Goal: Task Accomplishment & Management: Use online tool/utility

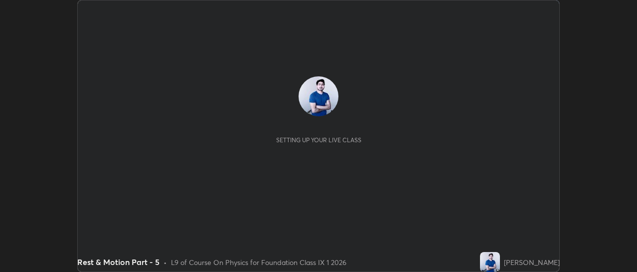
scroll to position [272, 637]
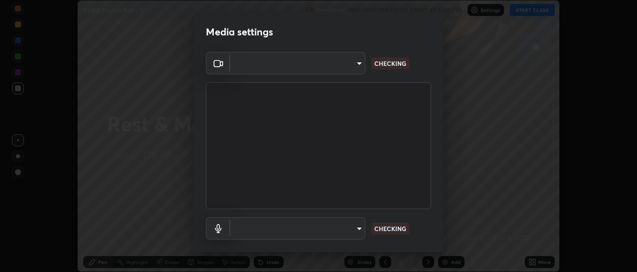
type input "4eebad9fb2b760257747d3faba0537f77ebfd590b97cb0ff6e10e17389be776b"
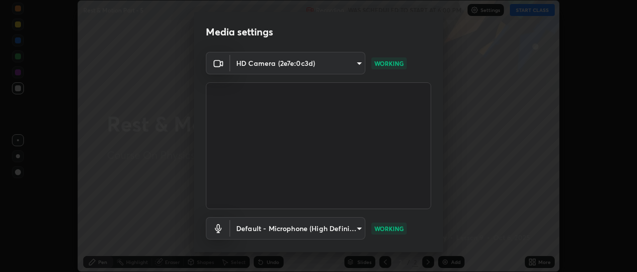
click at [355, 228] on body "Erase all Rest & Motion Part - 5 Recording WAS SCHEDULED TO START AT 6:00 PM Se…" at bounding box center [318, 136] width 637 height 272
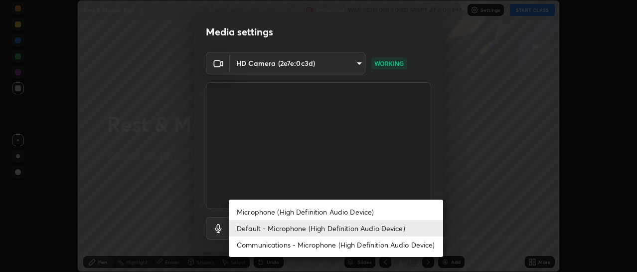
click at [345, 211] on li "Microphone (High Definition Audio Device)" at bounding box center [336, 211] width 214 height 16
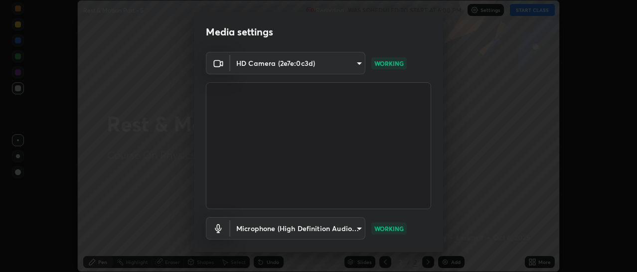
click at [359, 229] on body "Erase all Rest & Motion Part - 5 Recording WAS SCHEDULED TO START AT 6:00 PM Se…" at bounding box center [318, 136] width 637 height 272
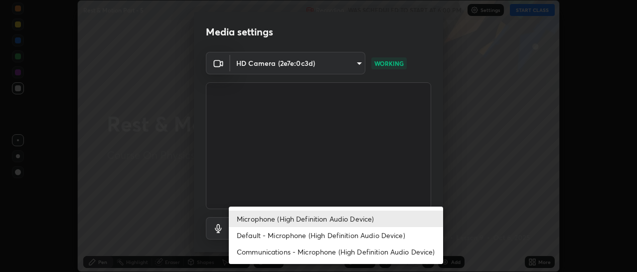
click at [310, 234] on li "Default - Microphone (High Definition Audio Device)" at bounding box center [336, 235] width 214 height 16
type input "default"
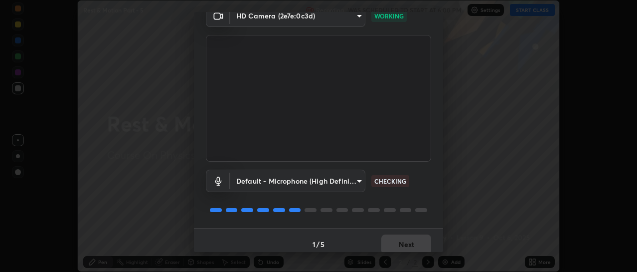
scroll to position [55, 0]
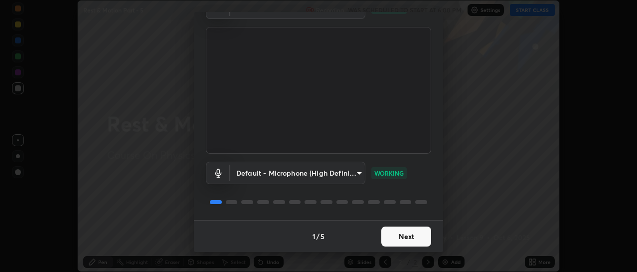
click at [403, 234] on button "Next" at bounding box center [407, 236] width 50 height 20
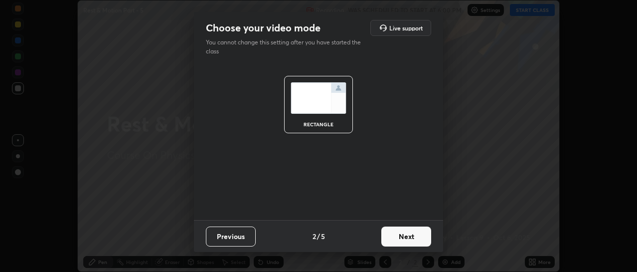
scroll to position [0, 0]
click at [410, 235] on button "Next" at bounding box center [407, 236] width 50 height 20
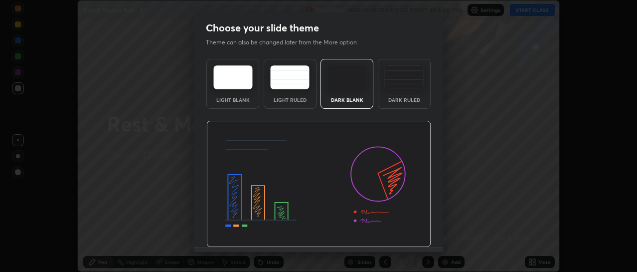
scroll to position [27, 0]
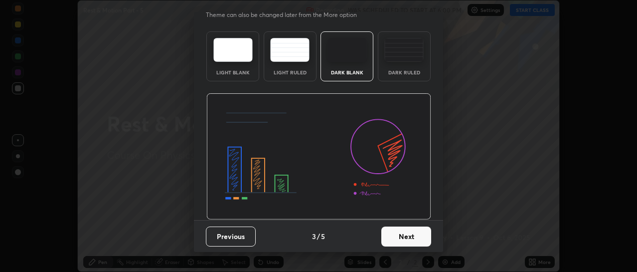
click at [409, 231] on button "Next" at bounding box center [407, 236] width 50 height 20
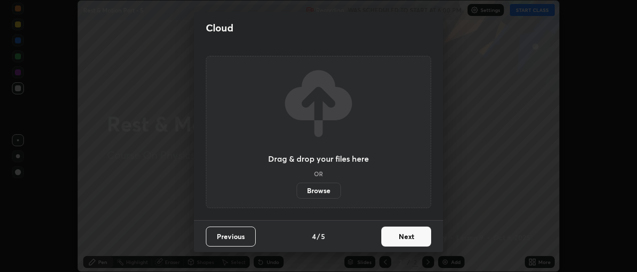
scroll to position [0, 0]
click at [408, 240] on button "Next" at bounding box center [407, 236] width 50 height 20
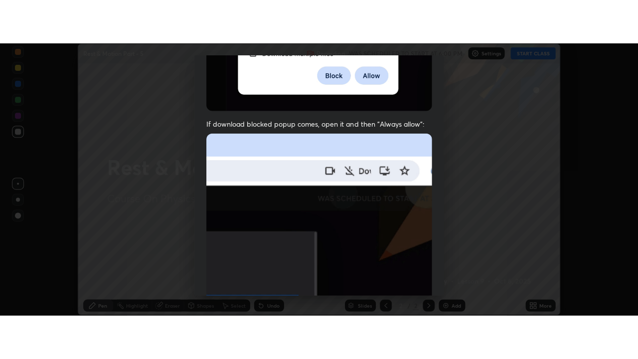
scroll to position [259, 0]
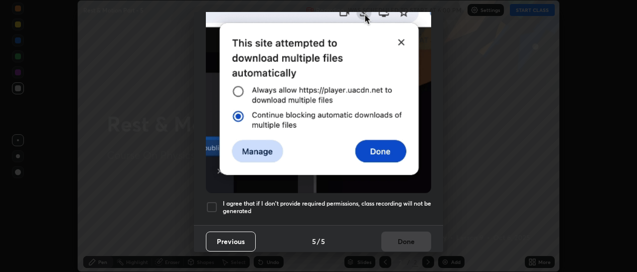
click at [215, 203] on div at bounding box center [212, 207] width 12 height 12
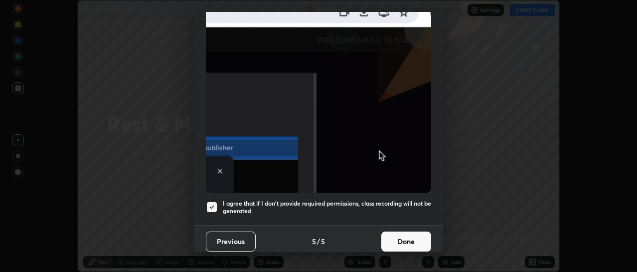
click at [400, 237] on button "Done" at bounding box center [407, 241] width 50 height 20
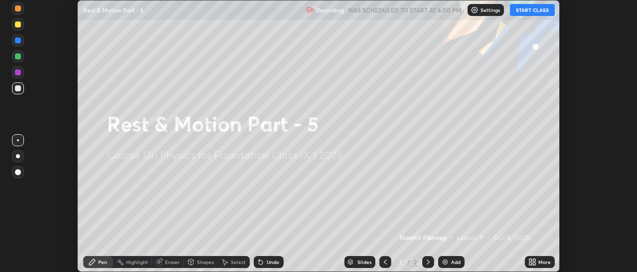
click at [534, 260] on icon at bounding box center [534, 260] width 2 height 2
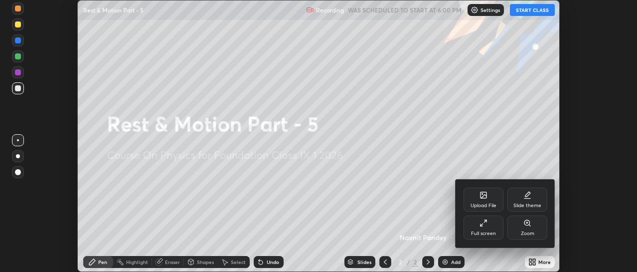
click at [491, 228] on div "Full screen" at bounding box center [484, 227] width 40 height 24
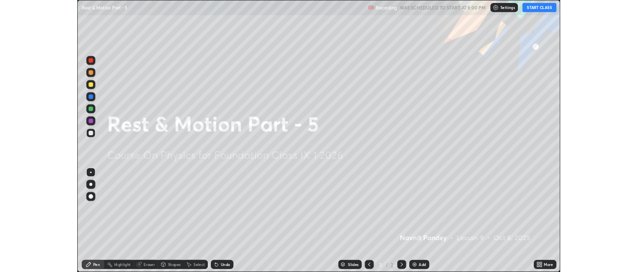
scroll to position [359, 638]
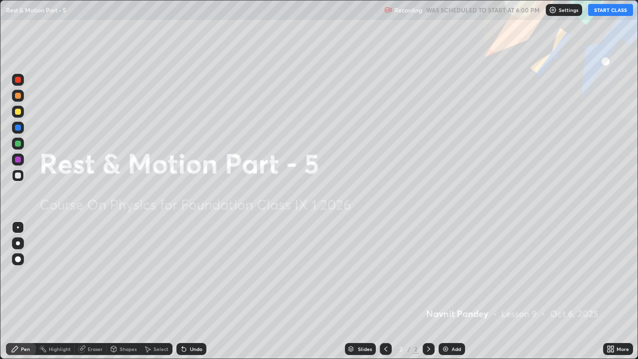
click at [609, 12] on button "START CLASS" at bounding box center [611, 10] width 45 height 12
click at [449, 271] on img at bounding box center [446, 349] width 8 height 8
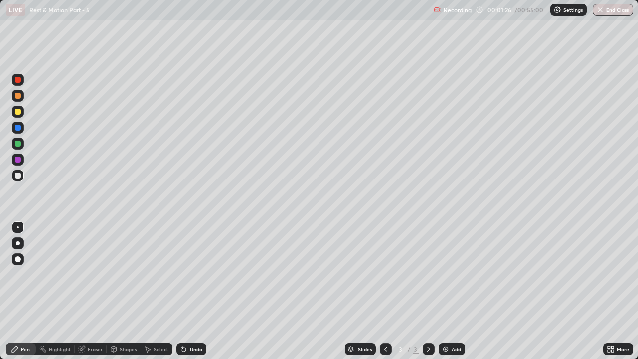
click at [91, 271] on div "Eraser" at bounding box center [95, 349] width 15 height 5
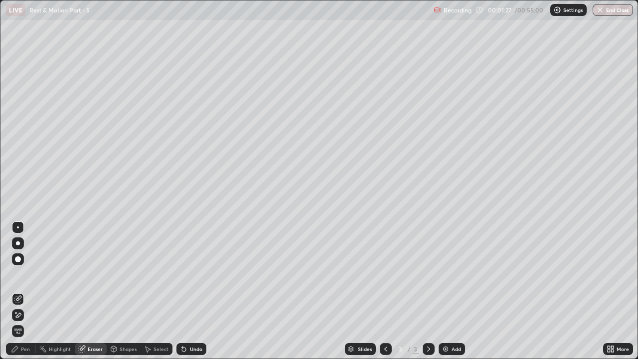
click at [18, 271] on icon at bounding box center [18, 315] width 5 height 5
click at [22, 271] on div "Pen" at bounding box center [25, 349] width 9 height 5
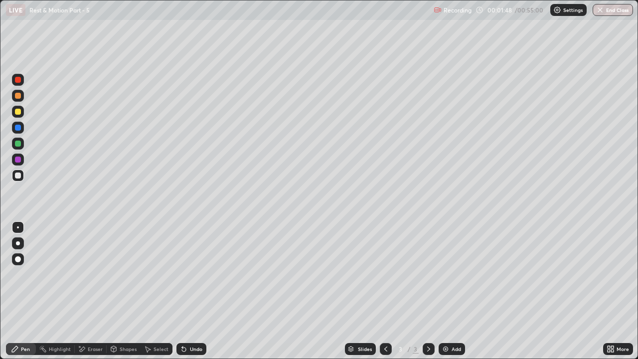
click at [19, 146] on div at bounding box center [18, 144] width 6 height 6
click at [18, 133] on div at bounding box center [18, 128] width 12 height 12
click at [18, 112] on div at bounding box center [18, 112] width 6 height 6
click at [17, 146] on div at bounding box center [18, 144] width 6 height 6
click at [17, 132] on div at bounding box center [18, 128] width 12 height 12
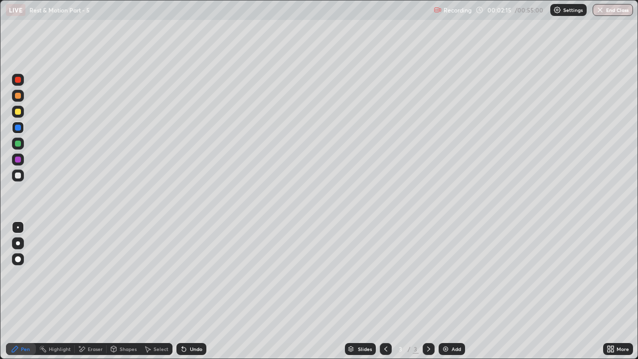
click at [94, 271] on div "Eraser" at bounding box center [95, 349] width 15 height 5
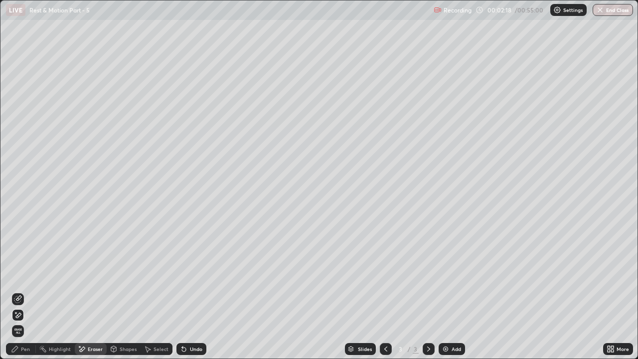
click at [29, 271] on div "Pen" at bounding box center [25, 349] width 9 height 5
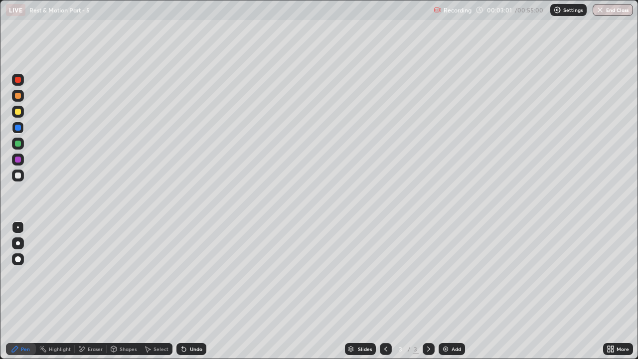
click at [190, 271] on div "Undo" at bounding box center [196, 349] width 12 height 5
click at [188, 271] on div "Undo" at bounding box center [192, 349] width 30 height 12
click at [183, 271] on icon at bounding box center [184, 350] width 4 height 4
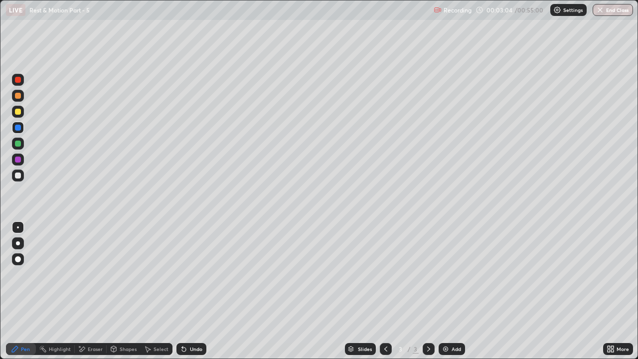
click at [186, 271] on icon at bounding box center [184, 349] width 8 height 8
click at [445, 271] on img at bounding box center [446, 349] width 8 height 8
click at [190, 271] on div "Undo" at bounding box center [196, 349] width 12 height 5
click at [385, 271] on icon at bounding box center [386, 349] width 8 height 8
click at [432, 271] on div at bounding box center [429, 349] width 12 height 12
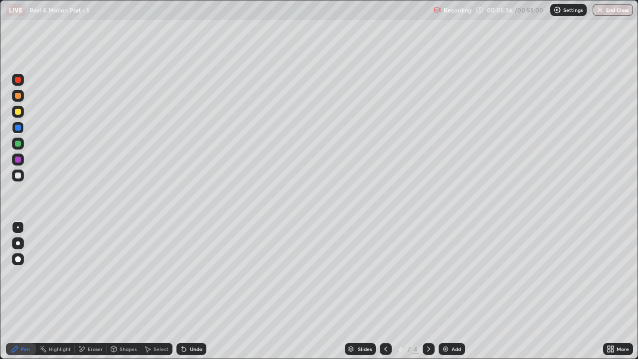
click at [19, 178] on div at bounding box center [18, 176] width 6 height 6
click at [187, 271] on div "Undo" at bounding box center [192, 349] width 30 height 12
click at [182, 271] on icon at bounding box center [182, 347] width 1 height 1
click at [187, 271] on div "Undo" at bounding box center [192, 349] width 30 height 12
click at [19, 130] on div at bounding box center [18, 128] width 6 height 6
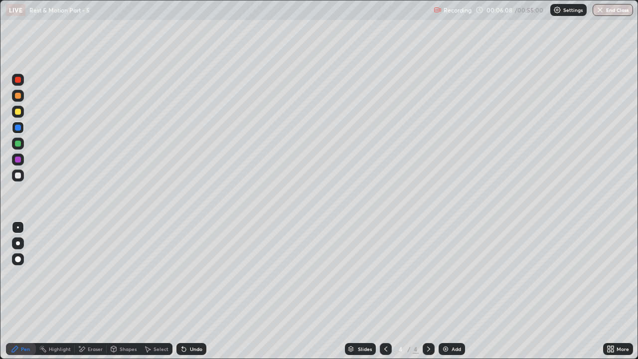
click at [186, 271] on div "Undo" at bounding box center [192, 349] width 30 height 12
click at [188, 271] on div "Undo" at bounding box center [192, 349] width 30 height 12
click at [16, 143] on div at bounding box center [18, 144] width 6 height 6
click at [18, 128] on div at bounding box center [18, 128] width 6 height 6
click at [187, 271] on div "Undo" at bounding box center [192, 349] width 30 height 12
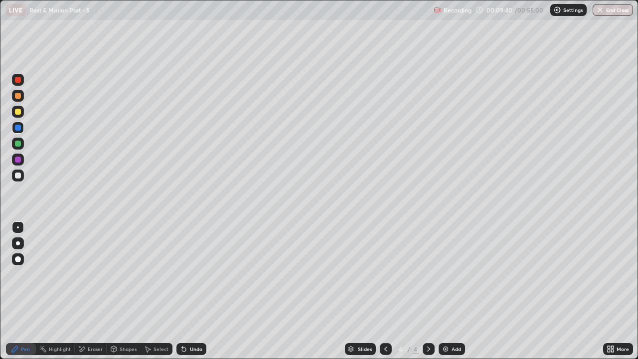
click at [187, 271] on div "Undo" at bounding box center [192, 349] width 30 height 12
click at [185, 271] on icon at bounding box center [184, 350] width 4 height 4
click at [182, 271] on icon at bounding box center [184, 350] width 4 height 4
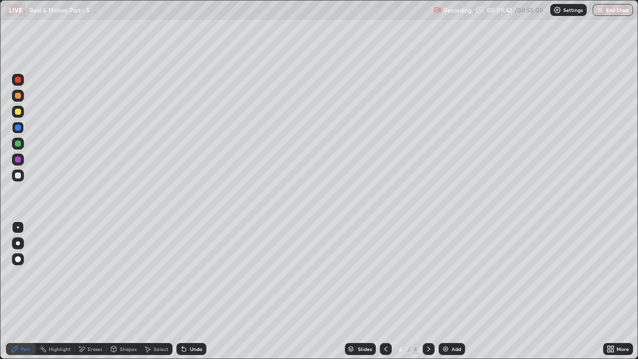
click at [184, 271] on icon at bounding box center [184, 349] width 8 height 8
click at [443, 271] on img at bounding box center [446, 349] width 8 height 8
click at [18, 176] on div at bounding box center [18, 176] width 6 height 6
click at [195, 271] on div "Undo" at bounding box center [196, 349] width 12 height 5
click at [184, 271] on icon at bounding box center [184, 350] width 4 height 4
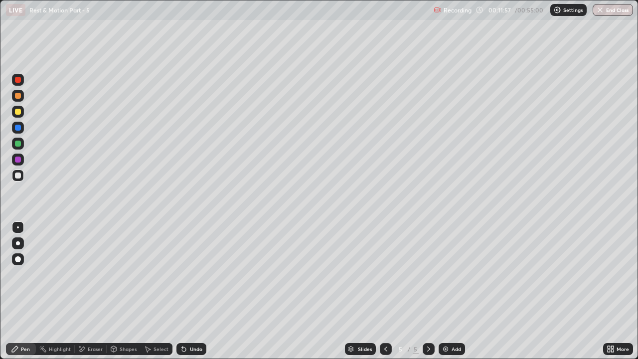
click at [190, 271] on div "Undo" at bounding box center [196, 349] width 12 height 5
click at [17, 142] on div at bounding box center [18, 144] width 6 height 6
click at [17, 128] on div at bounding box center [18, 128] width 6 height 6
click at [17, 145] on div at bounding box center [18, 144] width 6 height 6
click at [428, 271] on icon at bounding box center [429, 349] width 8 height 8
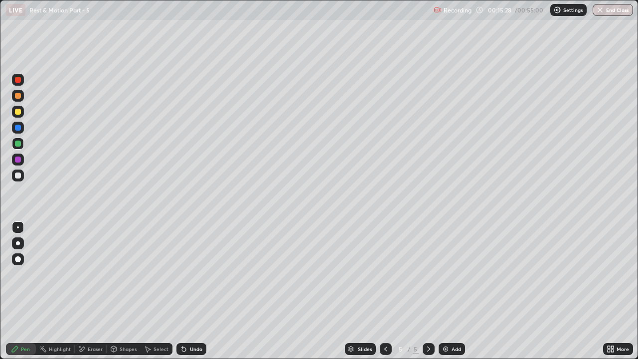
click at [447, 271] on img at bounding box center [446, 349] width 8 height 8
click at [187, 271] on div "Undo" at bounding box center [192, 349] width 30 height 12
click at [386, 271] on icon at bounding box center [386, 349] width 3 height 5
click at [426, 271] on div at bounding box center [429, 349] width 12 height 12
click at [187, 271] on div "Undo" at bounding box center [192, 349] width 30 height 12
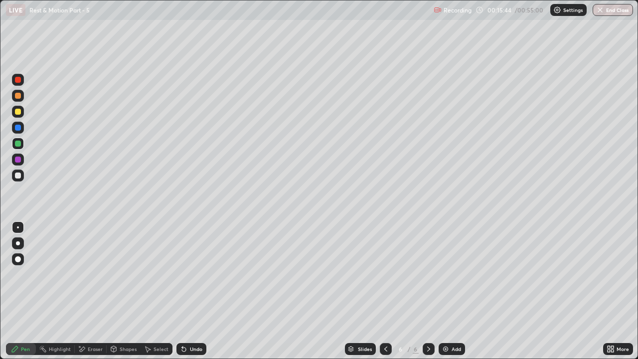
click at [190, 271] on div "Undo" at bounding box center [196, 349] width 12 height 5
click at [186, 271] on icon at bounding box center [184, 349] width 8 height 8
click at [391, 271] on div at bounding box center [386, 349] width 12 height 12
click at [427, 271] on icon at bounding box center [429, 349] width 8 height 8
click at [385, 271] on icon at bounding box center [386, 349] width 8 height 8
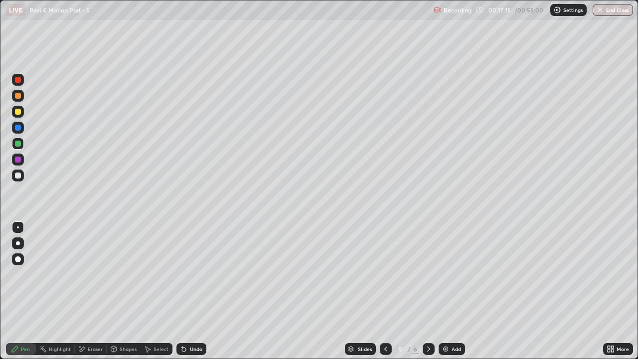
click at [426, 271] on icon at bounding box center [429, 349] width 8 height 8
click at [20, 173] on div at bounding box center [18, 176] width 6 height 6
click at [23, 144] on div at bounding box center [18, 144] width 12 height 12
click at [195, 271] on div "Undo" at bounding box center [196, 349] width 12 height 5
click at [183, 271] on icon at bounding box center [184, 350] width 4 height 4
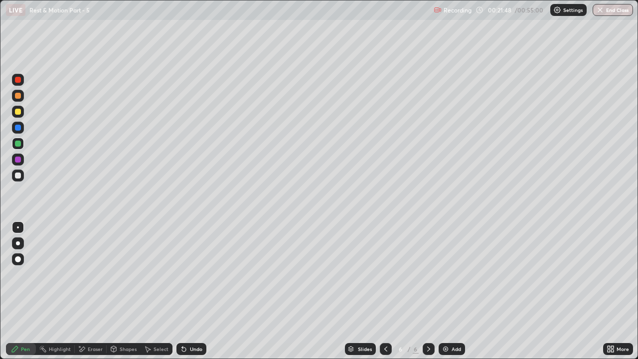
click at [186, 271] on icon at bounding box center [184, 349] width 8 height 8
click at [188, 271] on div "Undo" at bounding box center [192, 349] width 30 height 12
click at [191, 271] on div "Undo" at bounding box center [192, 349] width 30 height 12
click at [192, 271] on div "Undo" at bounding box center [192, 349] width 30 height 12
click at [428, 271] on icon at bounding box center [429, 349] width 8 height 8
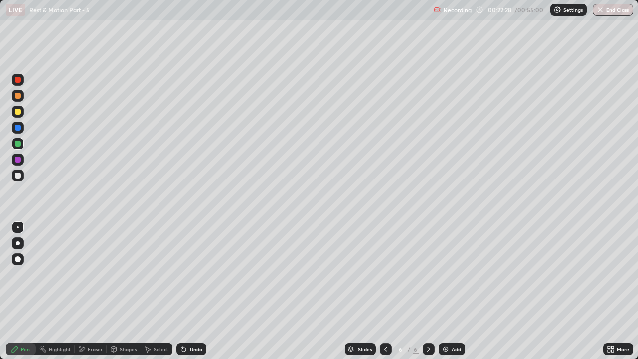
click at [426, 271] on icon at bounding box center [429, 349] width 8 height 8
click at [445, 271] on img at bounding box center [446, 349] width 8 height 8
click at [19, 178] on div at bounding box center [18, 176] width 6 height 6
click at [19, 144] on div at bounding box center [18, 144] width 6 height 6
click at [183, 271] on icon at bounding box center [184, 350] width 4 height 4
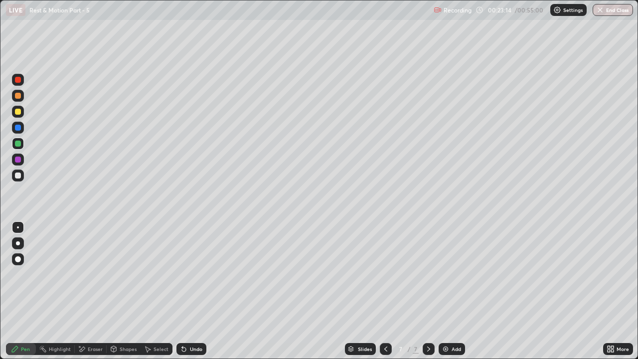
click at [183, 271] on icon at bounding box center [184, 350] width 4 height 4
click at [187, 271] on div "Undo" at bounding box center [192, 349] width 30 height 12
click at [12, 130] on div at bounding box center [18, 128] width 12 height 12
click at [186, 271] on icon at bounding box center [184, 349] width 8 height 8
click at [182, 271] on icon at bounding box center [184, 350] width 4 height 4
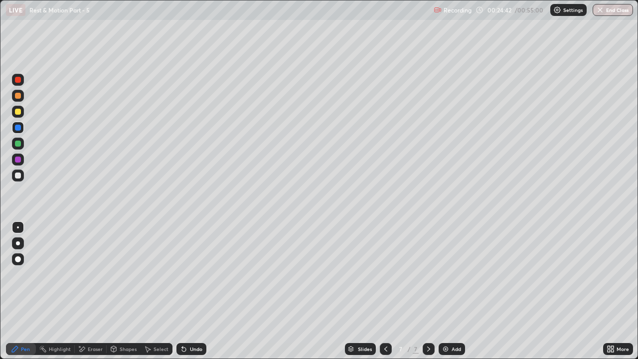
click at [190, 271] on div "Undo" at bounding box center [196, 349] width 12 height 5
click at [122, 271] on div "Shapes" at bounding box center [128, 349] width 17 height 5
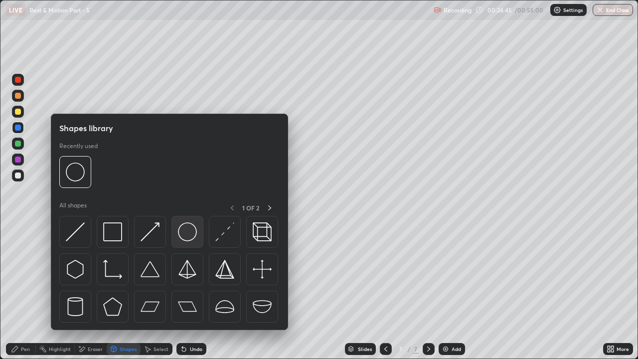
click at [188, 234] on img at bounding box center [187, 231] width 19 height 19
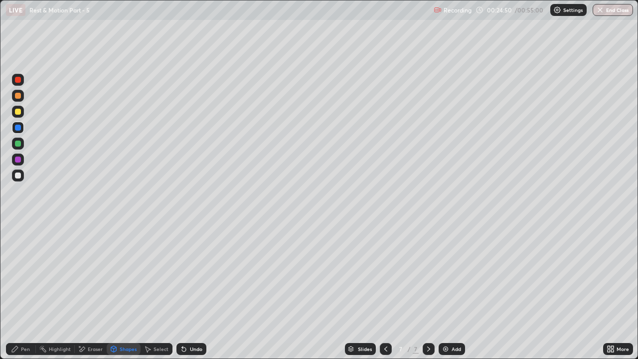
click at [187, 271] on icon at bounding box center [184, 349] width 8 height 8
click at [194, 271] on div "Undo" at bounding box center [196, 349] width 12 height 5
click at [193, 271] on div "Undo" at bounding box center [192, 349] width 30 height 12
click at [187, 271] on div "Undo" at bounding box center [192, 349] width 30 height 12
click at [90, 271] on div "Eraser" at bounding box center [95, 349] width 15 height 5
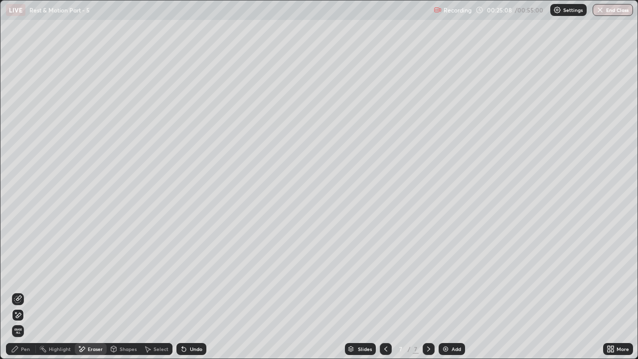
click at [26, 271] on div "Pen" at bounding box center [25, 349] width 9 height 5
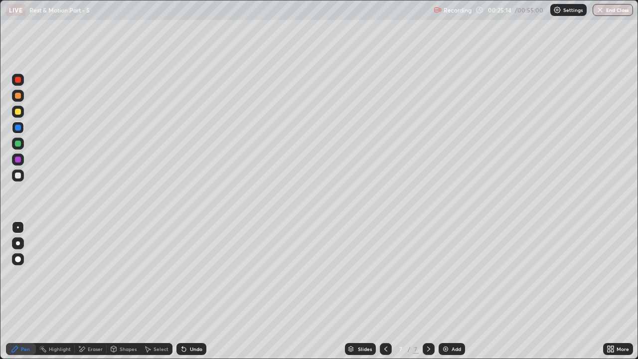
click at [18, 144] on div at bounding box center [18, 144] width 6 height 6
click at [16, 161] on div at bounding box center [18, 160] width 6 height 6
click at [18, 126] on div at bounding box center [18, 128] width 6 height 6
click at [186, 271] on icon at bounding box center [184, 349] width 8 height 8
click at [183, 271] on icon at bounding box center [184, 350] width 4 height 4
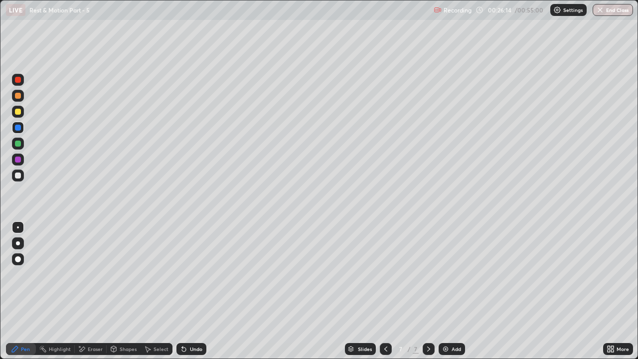
click at [183, 271] on icon at bounding box center [184, 350] width 4 height 4
click at [13, 142] on div at bounding box center [18, 144] width 12 height 12
click at [84, 271] on icon at bounding box center [82, 349] width 8 height 8
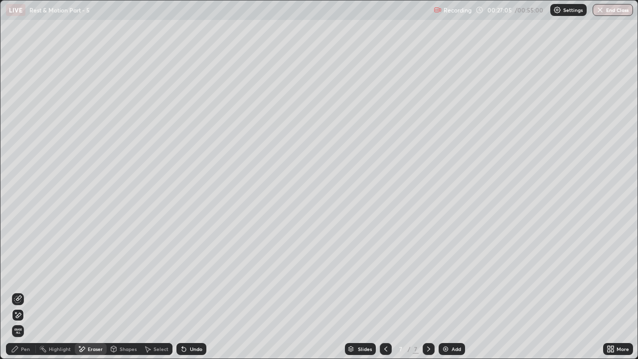
click at [23, 271] on div "Pen" at bounding box center [25, 349] width 9 height 5
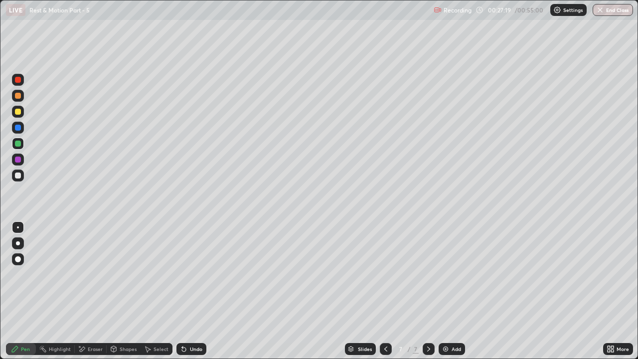
click at [187, 271] on div "Undo" at bounding box center [192, 349] width 30 height 12
click at [18, 160] on div at bounding box center [18, 160] width 6 height 6
click at [88, 271] on div "Eraser" at bounding box center [95, 349] width 15 height 5
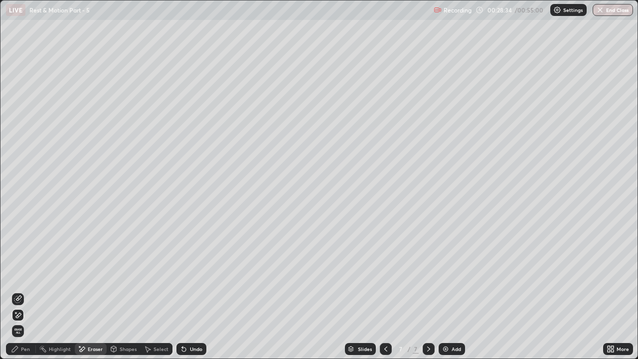
click at [17, 271] on icon at bounding box center [15, 349] width 6 height 6
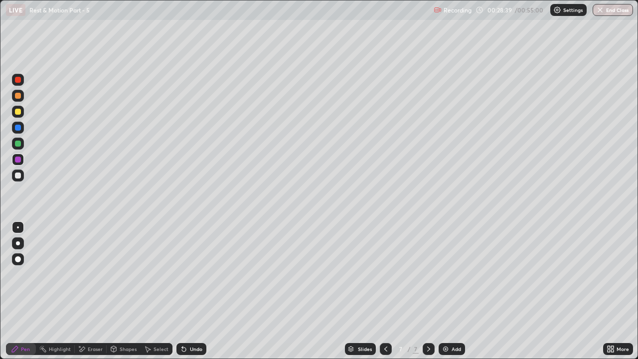
click at [17, 145] on div at bounding box center [18, 144] width 6 height 6
click at [426, 271] on div at bounding box center [429, 349] width 12 height 20
click at [428, 271] on icon at bounding box center [429, 349] width 8 height 8
click at [444, 271] on img at bounding box center [446, 349] width 8 height 8
click at [16, 177] on div at bounding box center [18, 176] width 6 height 6
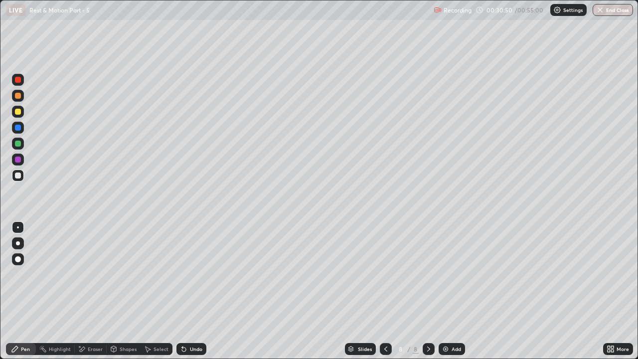
click at [88, 271] on div "Eraser" at bounding box center [95, 349] width 15 height 5
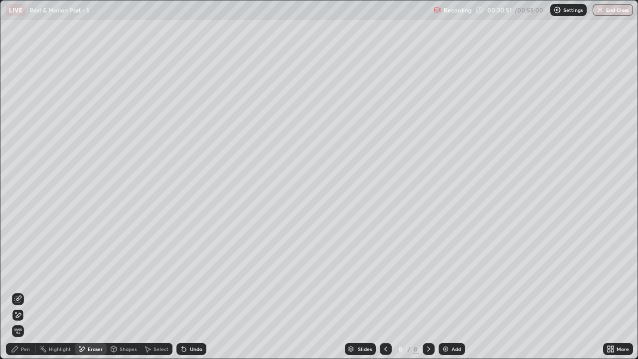
click at [16, 271] on icon at bounding box center [18, 299] width 8 height 8
click at [25, 271] on div "Pen" at bounding box center [25, 349] width 9 height 5
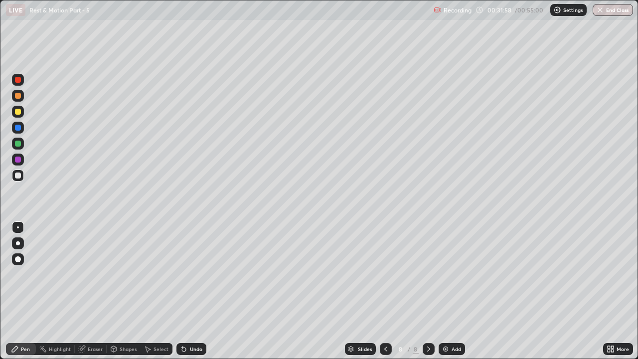
click at [17, 146] on div at bounding box center [18, 144] width 6 height 6
click at [15, 144] on div at bounding box center [18, 144] width 6 height 6
click at [17, 127] on div at bounding box center [18, 128] width 6 height 6
click at [192, 271] on div "Undo" at bounding box center [196, 349] width 12 height 5
click at [190, 271] on div "Undo" at bounding box center [196, 349] width 12 height 5
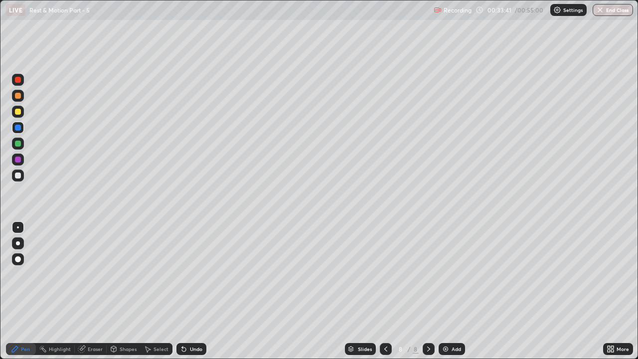
click at [194, 271] on div "Undo" at bounding box center [196, 349] width 12 height 5
click at [428, 271] on icon at bounding box center [429, 349] width 8 height 8
click at [446, 271] on img at bounding box center [446, 349] width 8 height 8
click at [17, 145] on div at bounding box center [18, 144] width 6 height 6
click at [17, 129] on div at bounding box center [18, 128] width 6 height 6
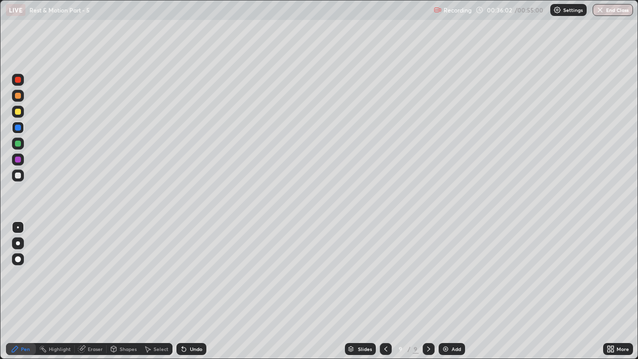
click at [18, 144] on div at bounding box center [18, 144] width 6 height 6
click at [17, 130] on div at bounding box center [18, 128] width 6 height 6
click at [16, 113] on div at bounding box center [18, 112] width 6 height 6
click at [15, 142] on div at bounding box center [18, 144] width 6 height 6
click at [198, 271] on div "Undo" at bounding box center [196, 349] width 12 height 5
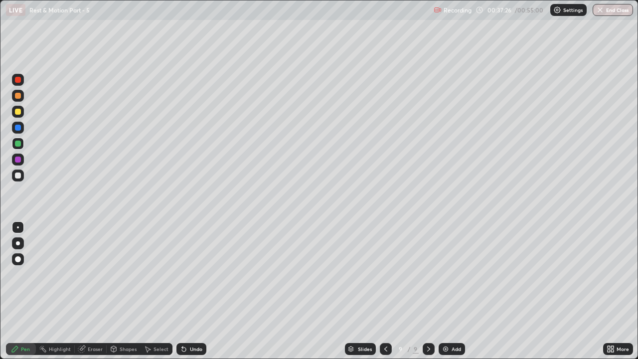
click at [193, 271] on div "Undo" at bounding box center [196, 349] width 12 height 5
click at [182, 271] on icon at bounding box center [184, 350] width 4 height 4
click at [18, 162] on div at bounding box center [18, 160] width 6 height 6
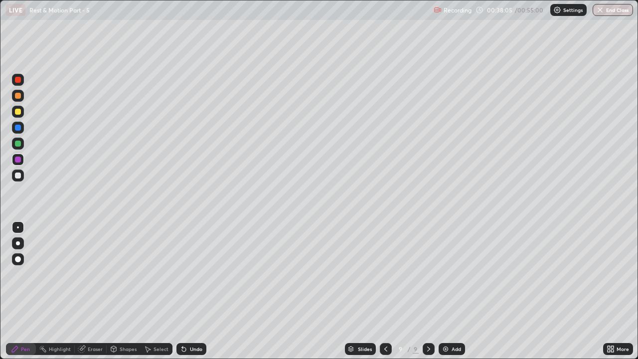
click at [18, 112] on div at bounding box center [18, 112] width 6 height 6
click at [15, 127] on div at bounding box center [18, 128] width 6 height 6
click at [428, 271] on icon at bounding box center [429, 349] width 8 height 8
click at [442, 271] on img at bounding box center [446, 349] width 8 height 8
click at [15, 174] on div at bounding box center [18, 176] width 6 height 6
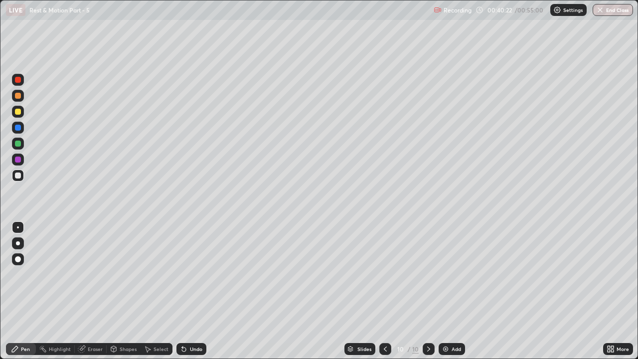
click at [15, 144] on div at bounding box center [18, 144] width 6 height 6
click at [187, 271] on div "Undo" at bounding box center [192, 349] width 30 height 12
click at [187, 271] on icon at bounding box center [184, 349] width 8 height 8
click at [385, 271] on icon at bounding box center [386, 349] width 8 height 8
click at [428, 271] on icon at bounding box center [429, 349] width 8 height 8
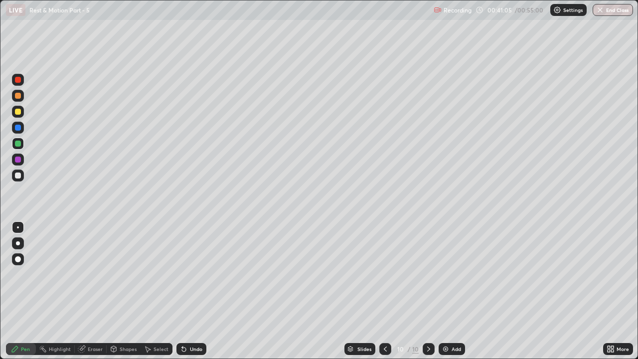
click at [18, 176] on div at bounding box center [18, 176] width 6 height 6
click at [19, 143] on div at bounding box center [18, 144] width 6 height 6
click at [20, 144] on div at bounding box center [18, 144] width 6 height 6
click at [18, 176] on div at bounding box center [18, 176] width 6 height 6
click at [17, 142] on div at bounding box center [18, 144] width 6 height 6
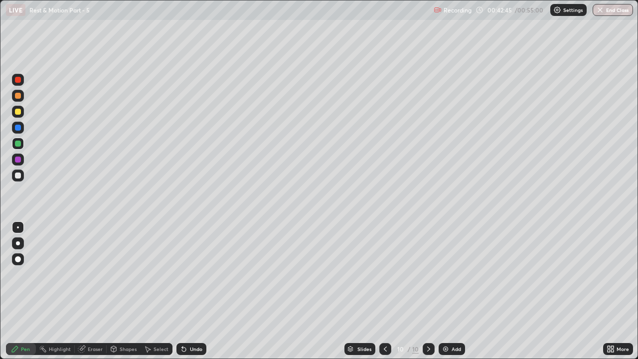
click at [381, 271] on div at bounding box center [386, 349] width 12 height 12
click at [428, 271] on icon at bounding box center [429, 349] width 8 height 8
click at [182, 271] on icon at bounding box center [182, 347] width 1 height 1
click at [85, 271] on icon at bounding box center [82, 349] width 8 height 8
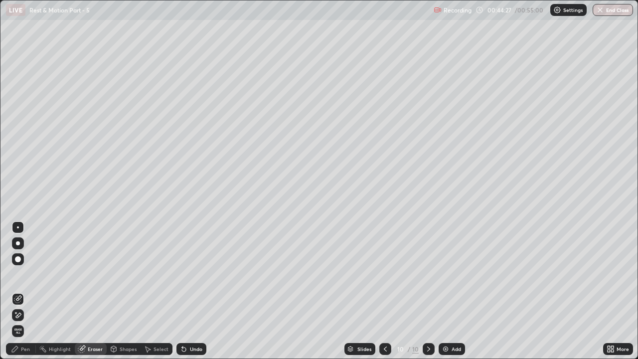
click at [18, 271] on icon at bounding box center [18, 315] width 8 height 8
click at [28, 271] on div "Pen" at bounding box center [25, 349] width 9 height 5
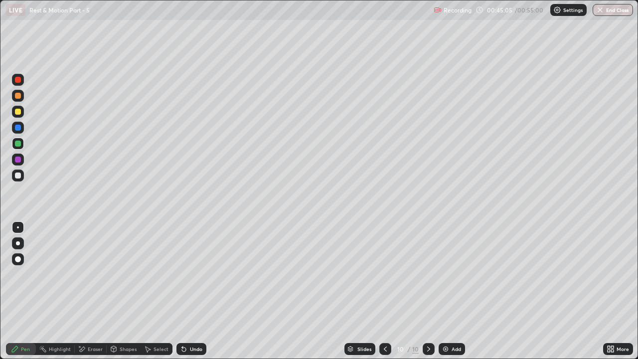
click at [19, 174] on div at bounding box center [18, 176] width 6 height 6
click at [22, 145] on div at bounding box center [18, 144] width 12 height 12
click at [475, 271] on div "Slides 10 / 10 Add" at bounding box center [404, 349] width 397 height 20
click at [474, 271] on div "Slides 10 / 10 Add" at bounding box center [404, 349] width 397 height 20
click at [489, 271] on div "Slides 10 / 10 Add" at bounding box center [404, 349] width 397 height 20
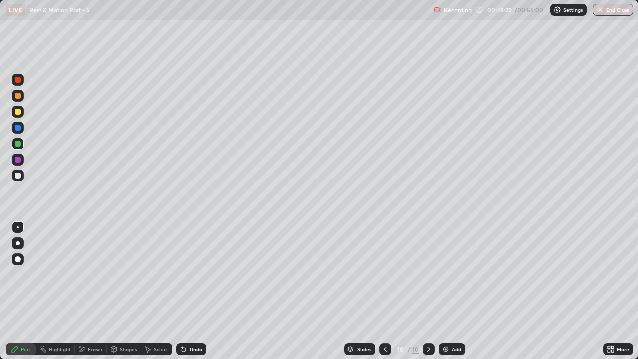
click at [475, 271] on div "Slides 10 / 10 Add" at bounding box center [404, 349] width 397 height 20
click at [481, 271] on div "Slides 10 / 10 Add" at bounding box center [404, 349] width 397 height 20
click at [190, 271] on div "Undo" at bounding box center [196, 349] width 12 height 5
click at [187, 271] on div "Undo" at bounding box center [192, 349] width 30 height 12
click at [182, 271] on icon at bounding box center [182, 347] width 1 height 1
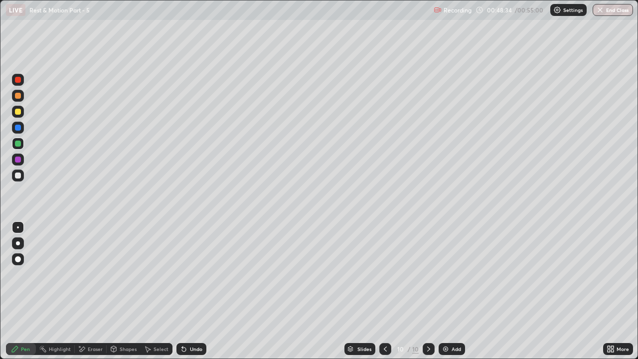
click at [186, 271] on icon at bounding box center [184, 349] width 8 height 8
click at [428, 271] on icon at bounding box center [429, 349] width 8 height 8
click at [446, 271] on img at bounding box center [446, 349] width 8 height 8
click at [16, 174] on div at bounding box center [18, 176] width 6 height 6
click at [17, 142] on div at bounding box center [18, 144] width 6 height 6
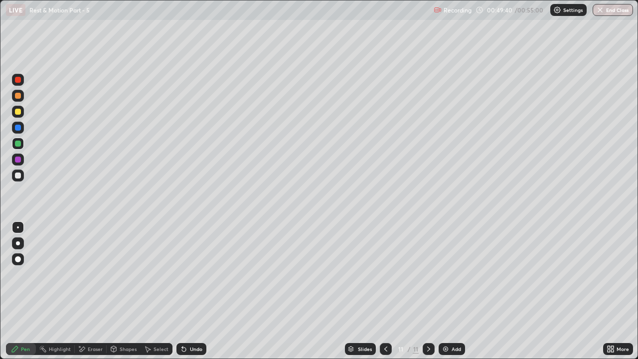
click at [18, 128] on div at bounding box center [18, 128] width 6 height 6
click at [18, 175] on div at bounding box center [18, 176] width 6 height 6
click at [184, 271] on icon at bounding box center [184, 349] width 8 height 8
click at [94, 271] on div "Eraser" at bounding box center [95, 349] width 15 height 5
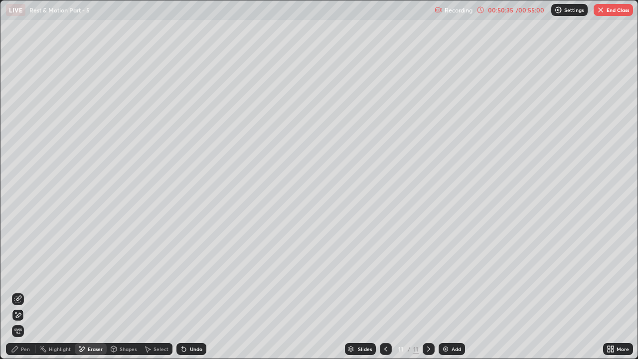
click at [8, 271] on div "Pen" at bounding box center [21, 349] width 30 height 12
click at [28, 271] on div "Pen" at bounding box center [25, 349] width 9 height 5
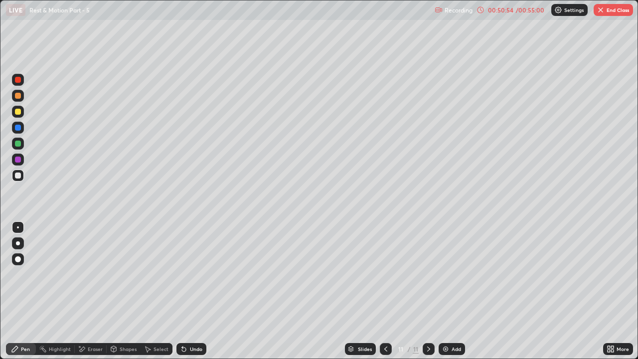
click at [18, 143] on div at bounding box center [18, 144] width 6 height 6
click at [182, 271] on icon at bounding box center [184, 350] width 4 height 4
click at [182, 271] on icon at bounding box center [182, 347] width 1 height 1
click at [17, 161] on div at bounding box center [18, 160] width 6 height 6
click at [18, 143] on div at bounding box center [18, 144] width 6 height 6
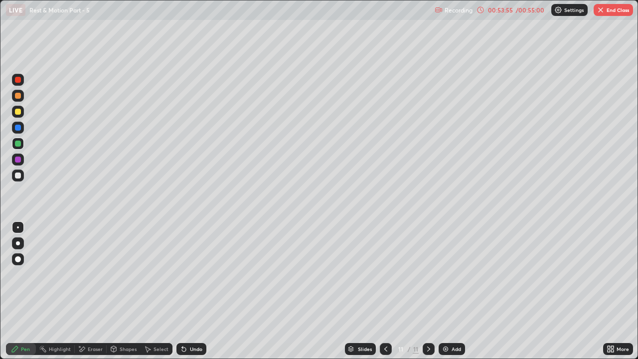
click at [607, 13] on button "End Class" at bounding box center [613, 10] width 39 height 12
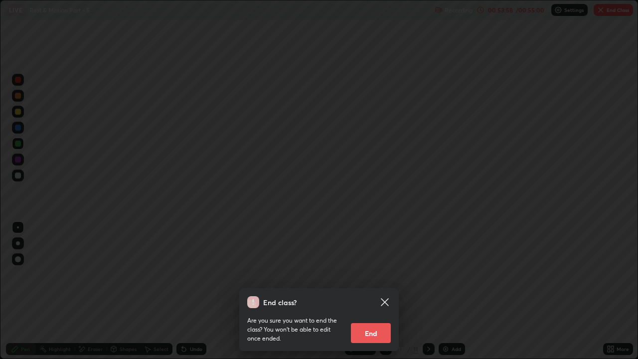
click at [367, 271] on button "End" at bounding box center [371, 333] width 40 height 20
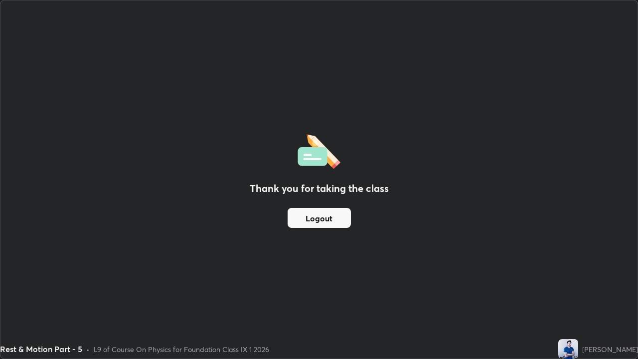
click at [278, 226] on div "Thank you for taking the class Logout" at bounding box center [318, 179] width 637 height 358
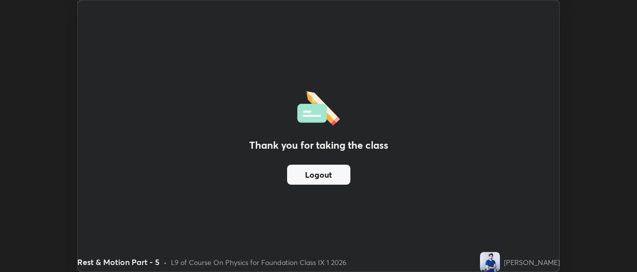
scroll to position [49605, 49240]
